Goal: Complete application form: Complete application form

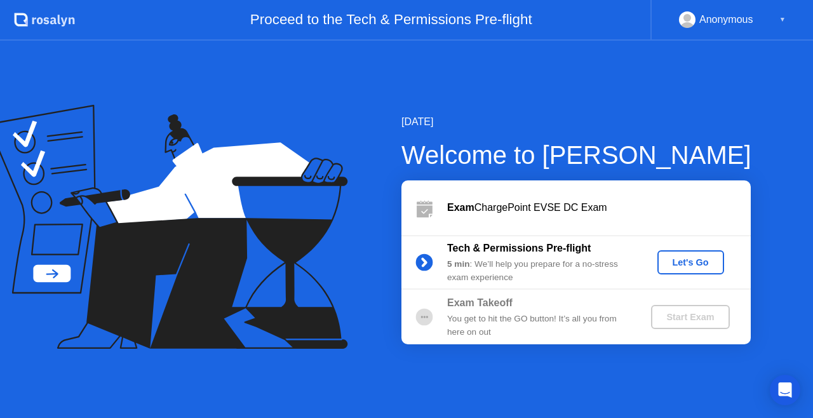
click at [682, 262] on div "Let's Go" at bounding box center [691, 262] width 57 height 10
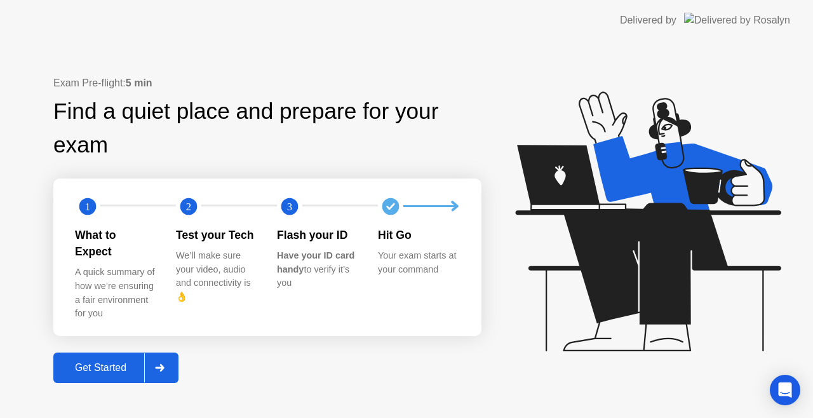
click at [122, 362] on div "Get Started" at bounding box center [100, 367] width 87 height 11
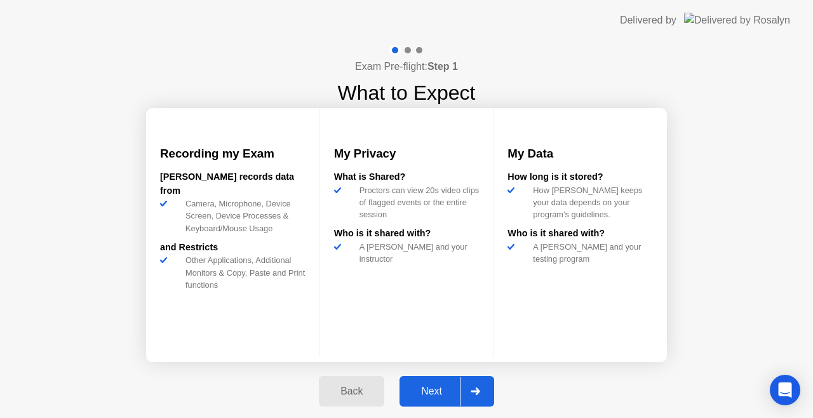
click at [415, 390] on div "Next" at bounding box center [431, 391] width 57 height 11
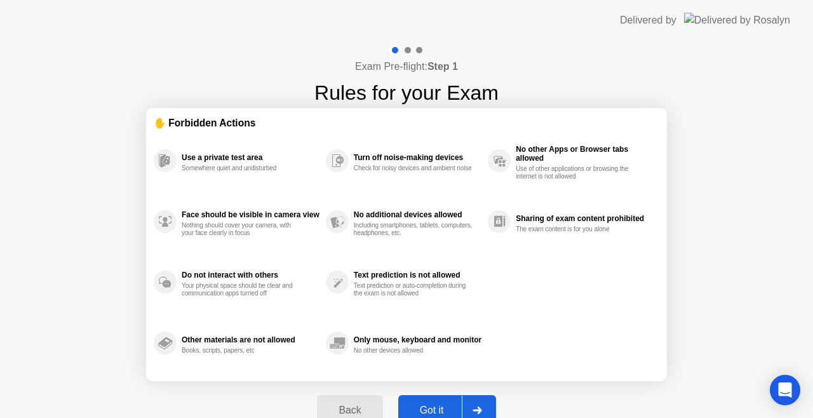
click at [426, 398] on button "Got it" at bounding box center [447, 410] width 98 height 30
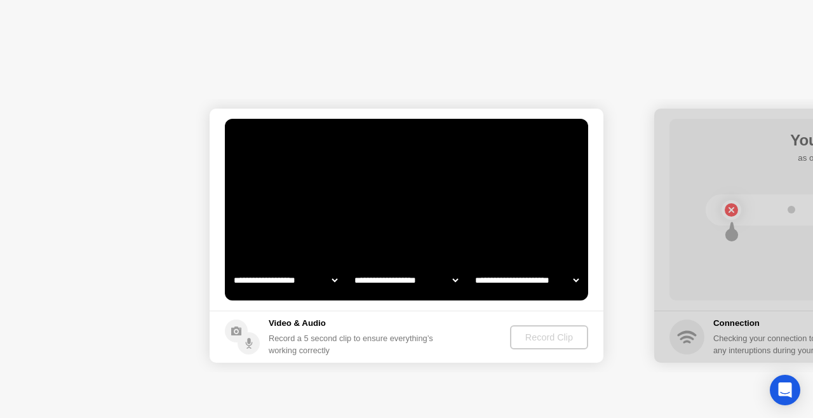
select select "**********"
select select "*******"
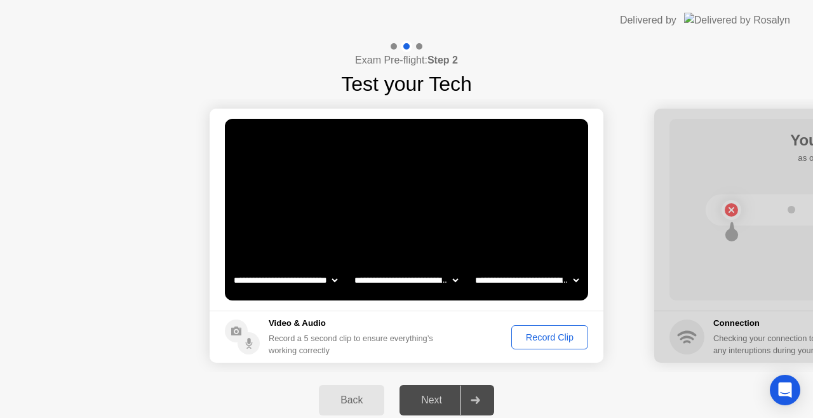
click at [522, 342] on div "Record Clip" at bounding box center [550, 337] width 68 height 10
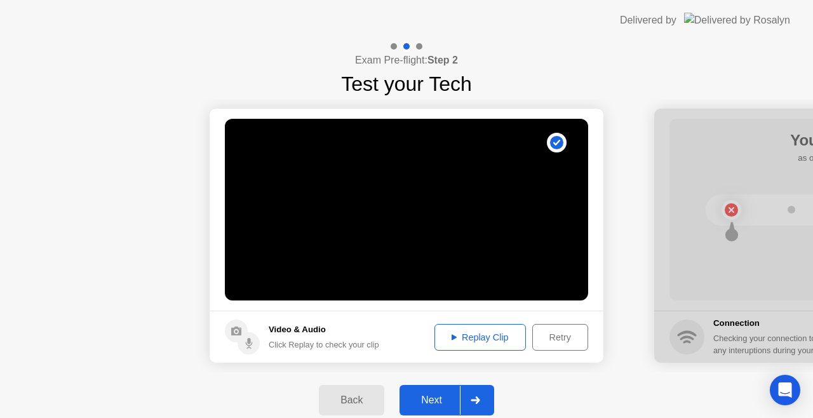
click at [443, 391] on button "Next" at bounding box center [447, 400] width 95 height 30
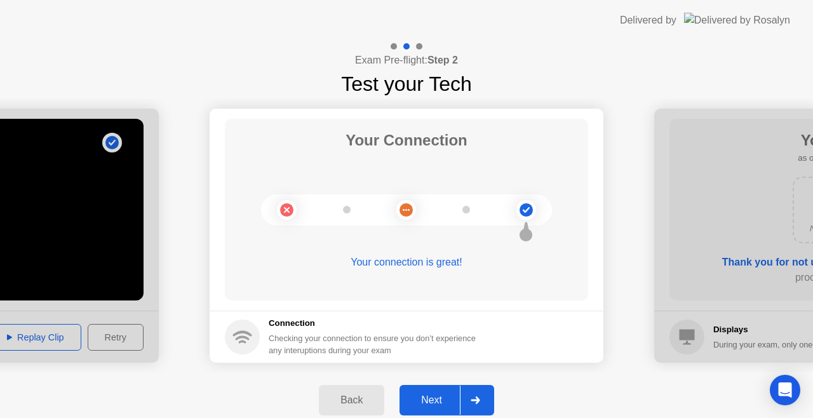
click at [436, 397] on div "Next" at bounding box center [431, 400] width 57 height 11
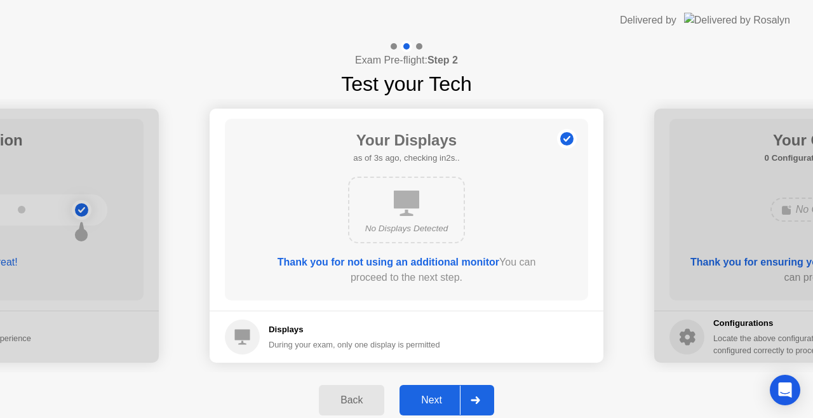
click at [436, 397] on div "Next" at bounding box center [431, 400] width 57 height 11
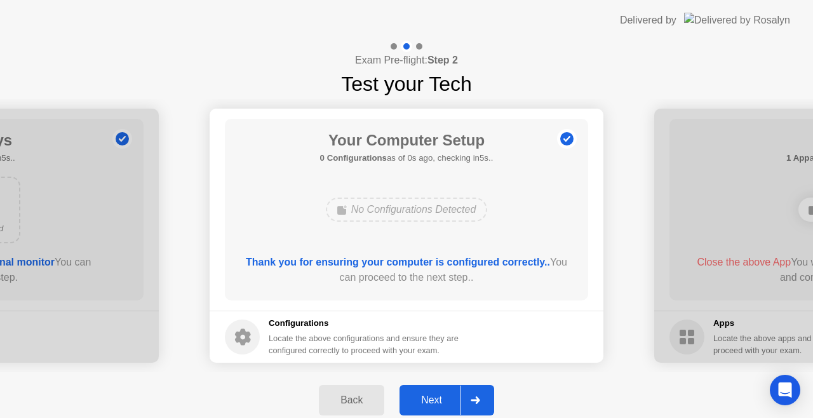
click at [436, 397] on div "Next" at bounding box center [431, 400] width 57 height 11
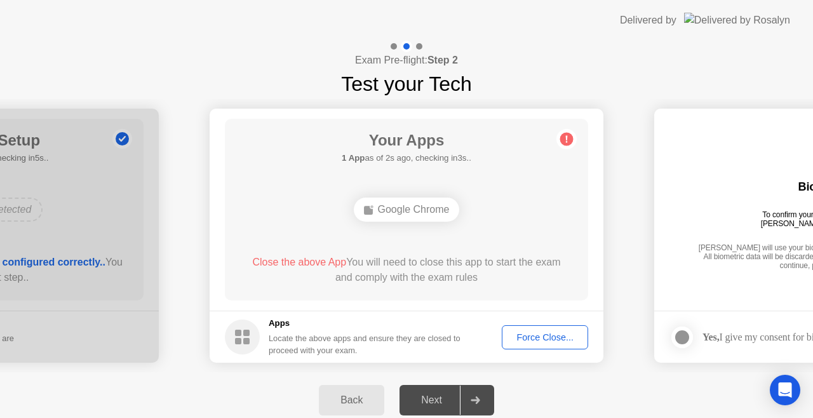
click at [538, 332] on div "Force Close..." at bounding box center [545, 337] width 78 height 10
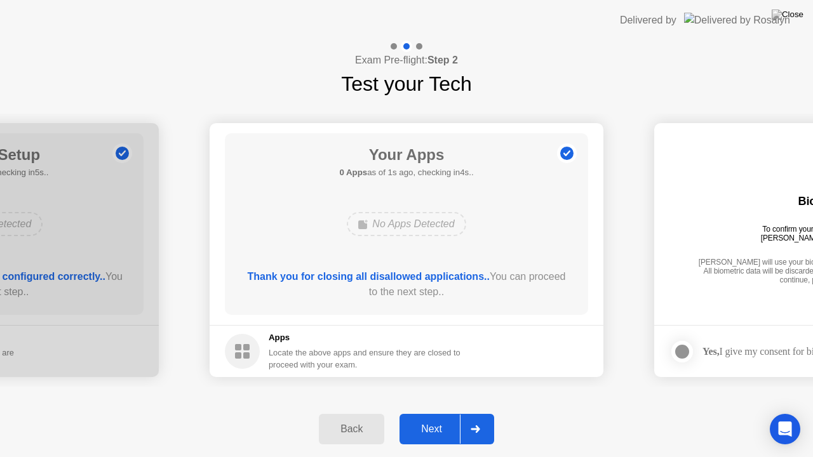
click at [435, 417] on div "Next" at bounding box center [431, 429] width 57 height 11
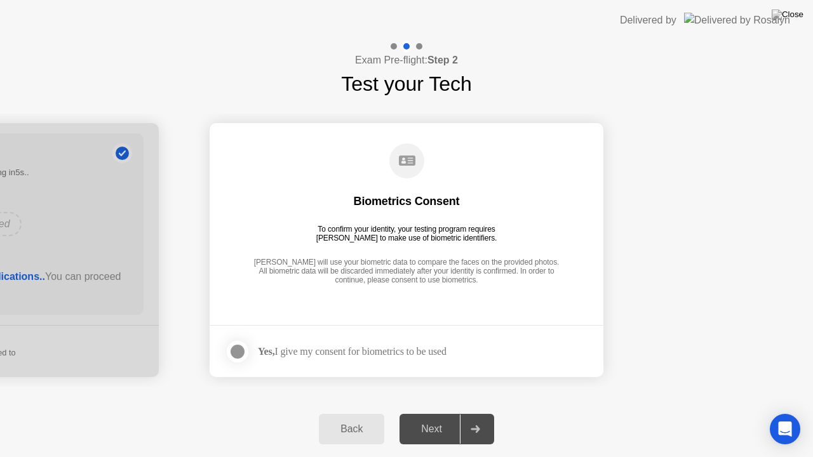
click at [435, 417] on div "Next" at bounding box center [431, 429] width 57 height 11
click at [238, 349] on div at bounding box center [237, 351] width 15 height 15
click at [429, 417] on div "Next" at bounding box center [431, 429] width 57 height 11
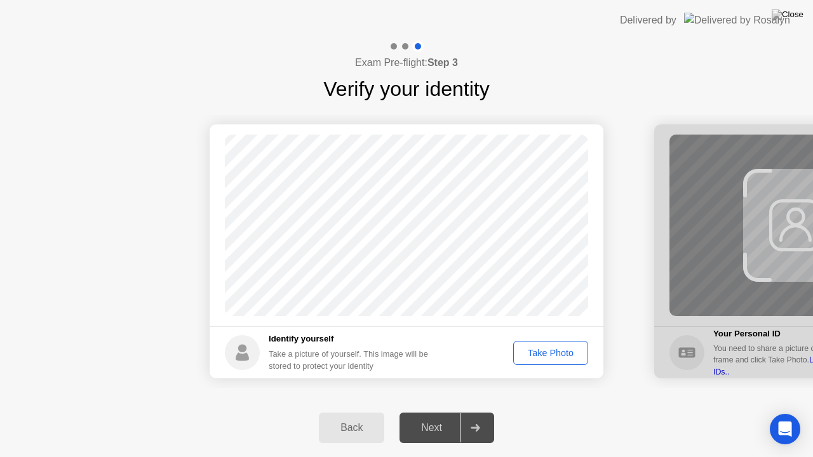
click at [530, 349] on div "Take Photo" at bounding box center [551, 353] width 66 height 10
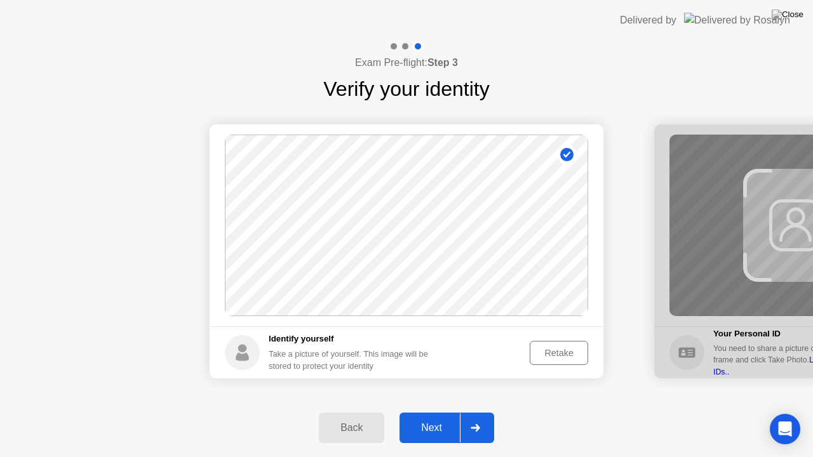
click at [430, 417] on button "Next" at bounding box center [447, 428] width 95 height 30
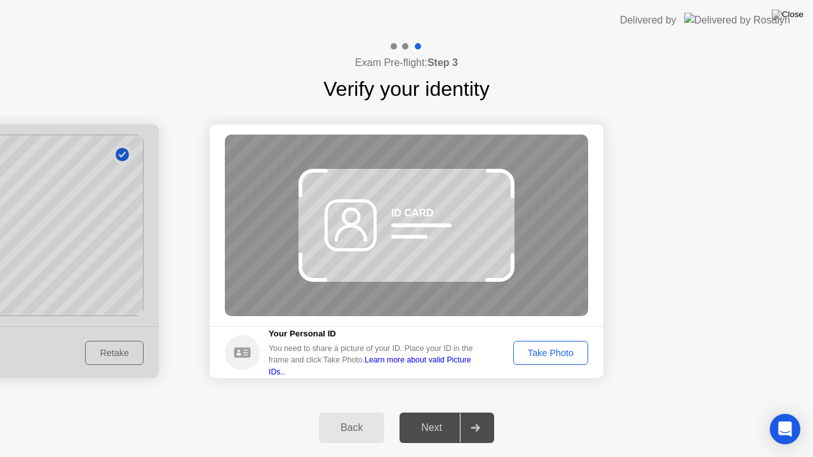
click at [537, 349] on div "Take Photo" at bounding box center [551, 353] width 66 height 10
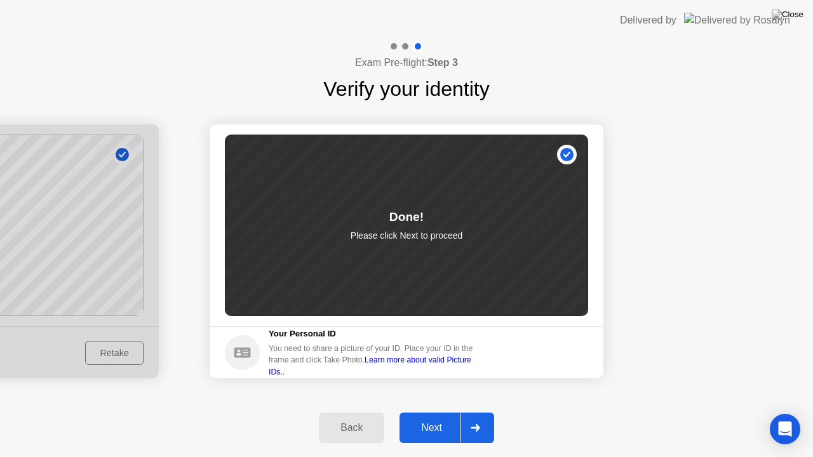
click at [417, 417] on div "Next" at bounding box center [431, 427] width 57 height 11
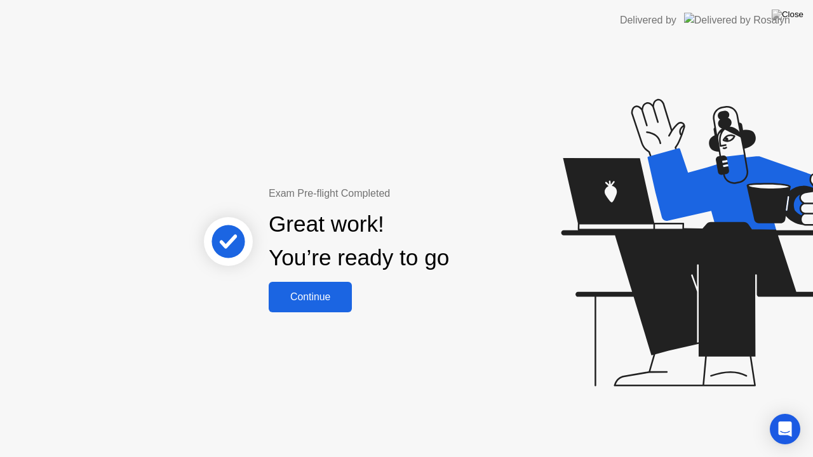
click at [323, 305] on button "Continue" at bounding box center [310, 297] width 83 height 30
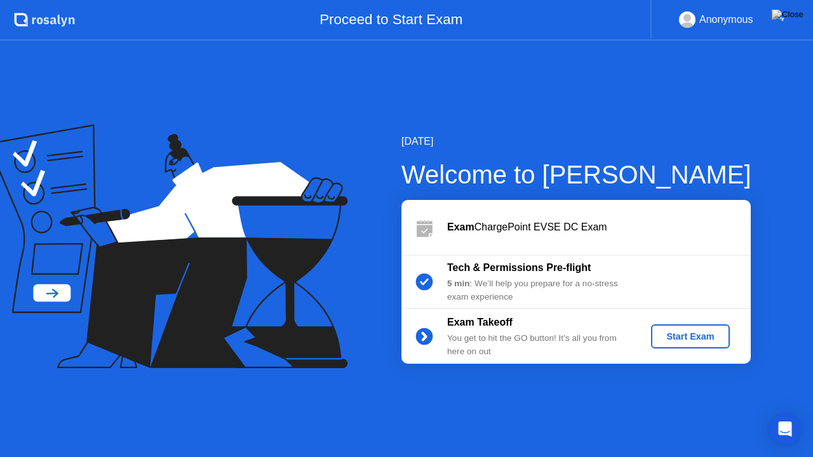
click at [671, 338] on div "Start Exam" at bounding box center [690, 337] width 68 height 10
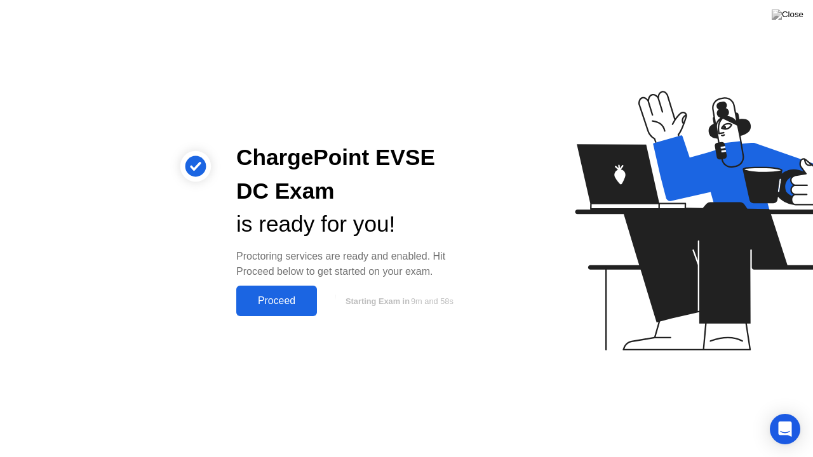
click at [273, 301] on div "Proceed" at bounding box center [276, 300] width 73 height 11
